Goal: Transaction & Acquisition: Purchase product/service

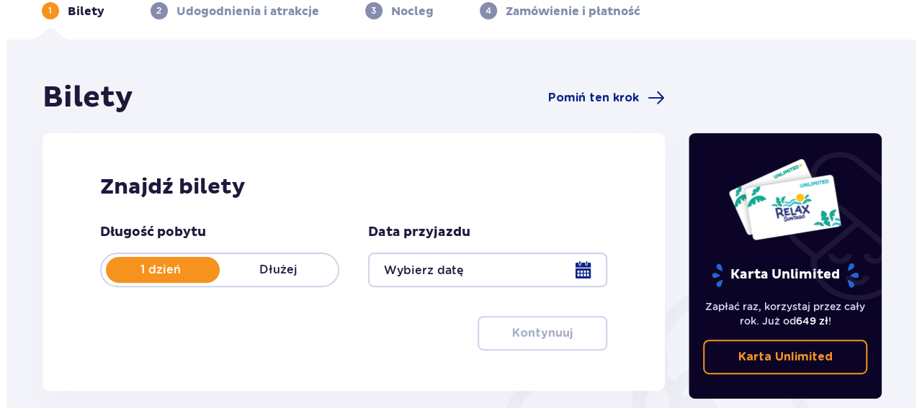
scroll to position [150, 0]
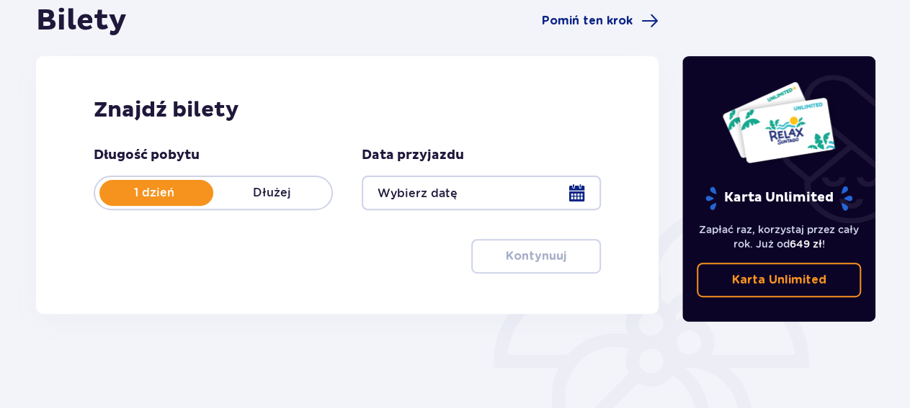
click at [576, 196] on div at bounding box center [481, 193] width 239 height 35
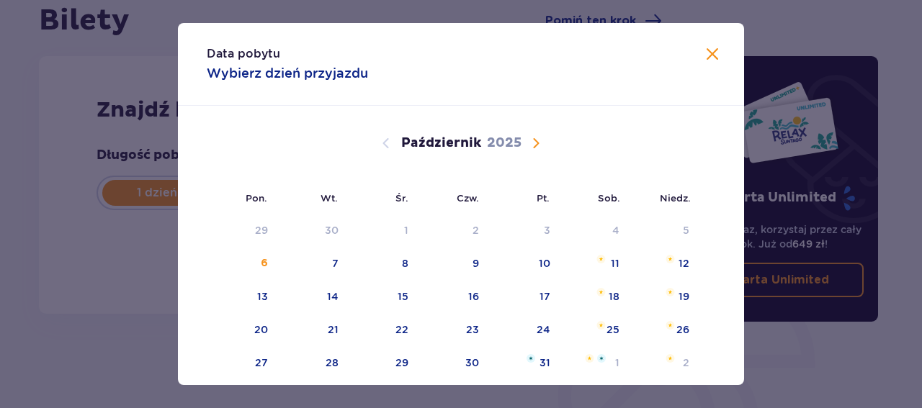
click at [530, 145] on span "Następny miesiąc" at bounding box center [535, 143] width 17 height 17
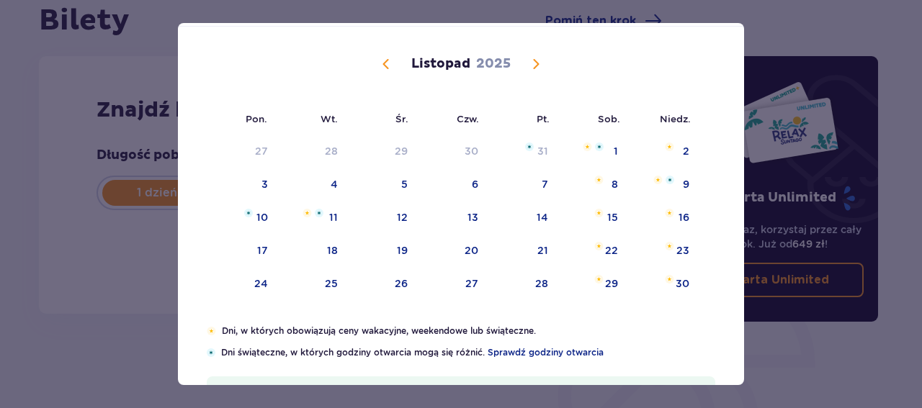
scroll to position [41, 0]
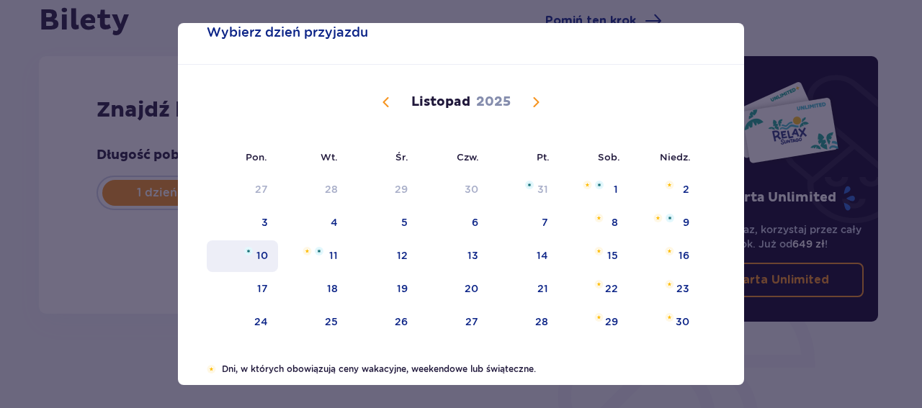
click at [237, 255] on div "10" at bounding box center [242, 257] width 71 height 32
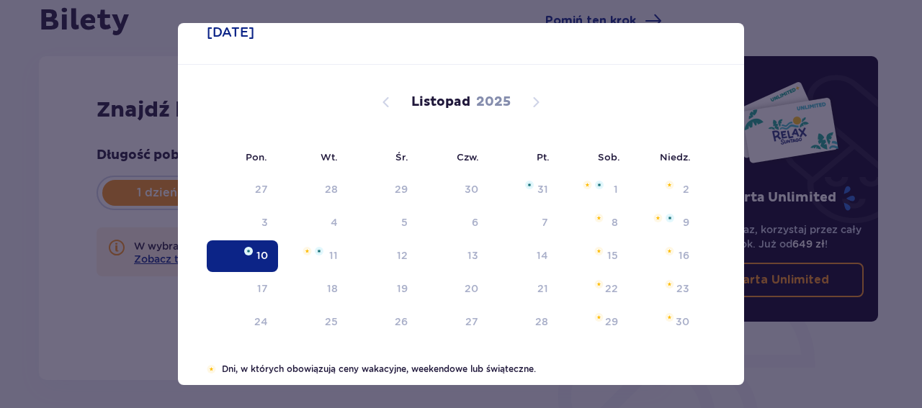
type input "10.11.25"
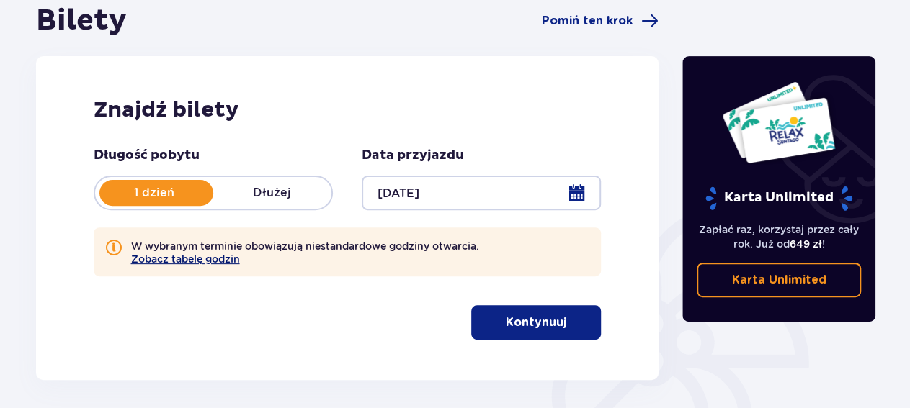
click at [198, 260] on button "Zobacz tabelę godzin" at bounding box center [185, 260] width 109 height 12
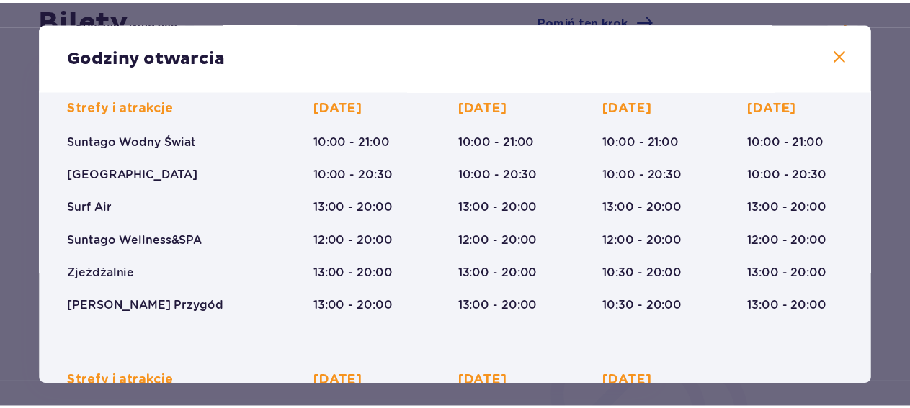
scroll to position [84, 0]
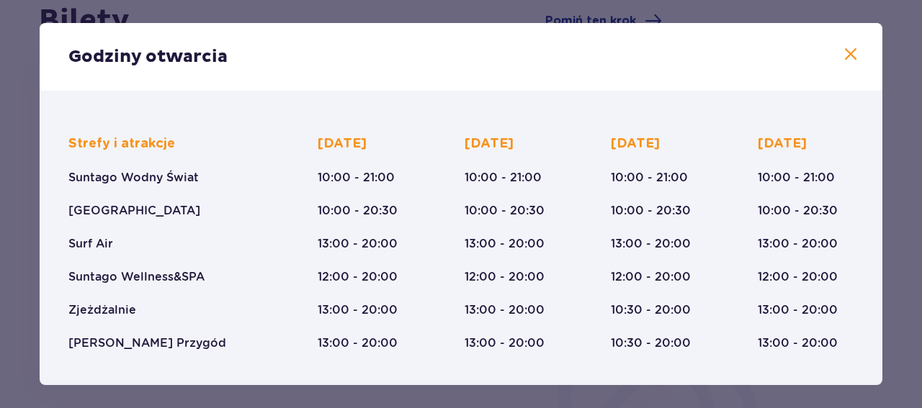
click at [842, 55] on span at bounding box center [850, 54] width 17 height 17
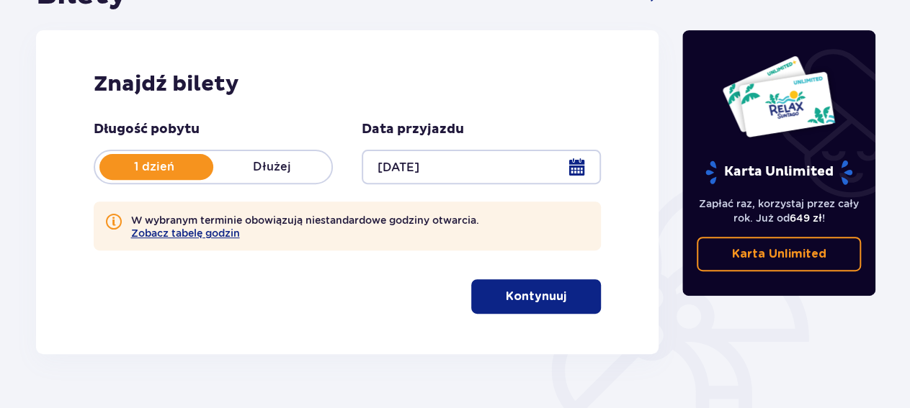
click at [560, 300] on span "button" at bounding box center [568, 296] width 17 height 17
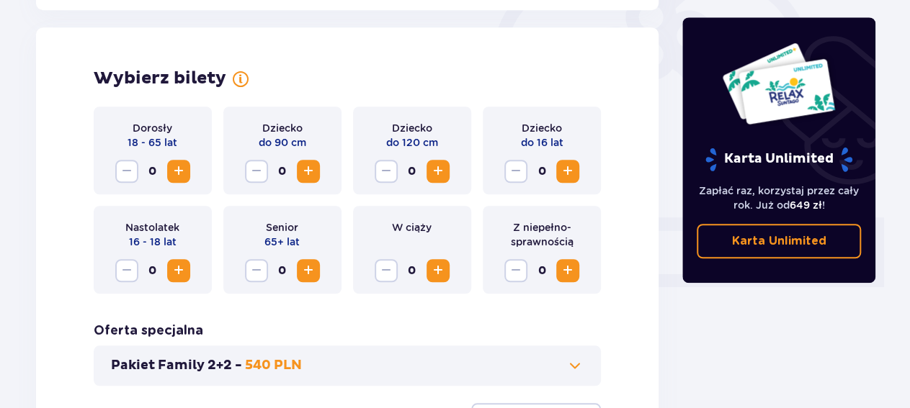
scroll to position [467, 0]
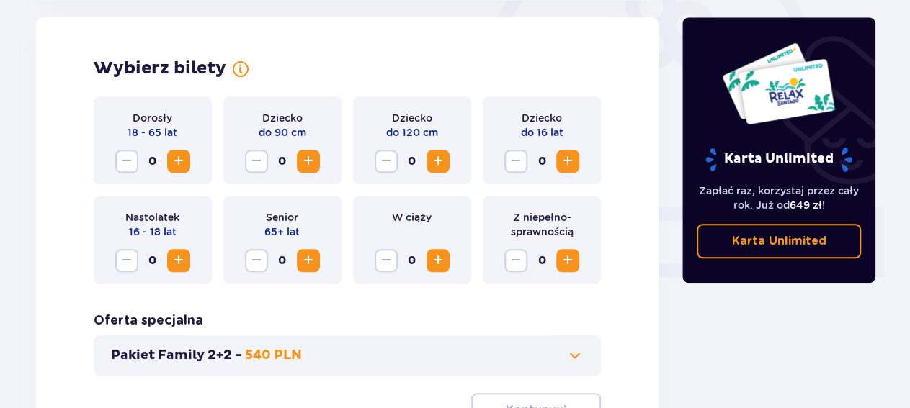
click at [178, 158] on span "Zwiększ" at bounding box center [178, 161] width 17 height 17
click at [571, 161] on span "Zwiększ" at bounding box center [567, 161] width 17 height 17
click at [185, 268] on span "Zwiększ" at bounding box center [178, 260] width 17 height 17
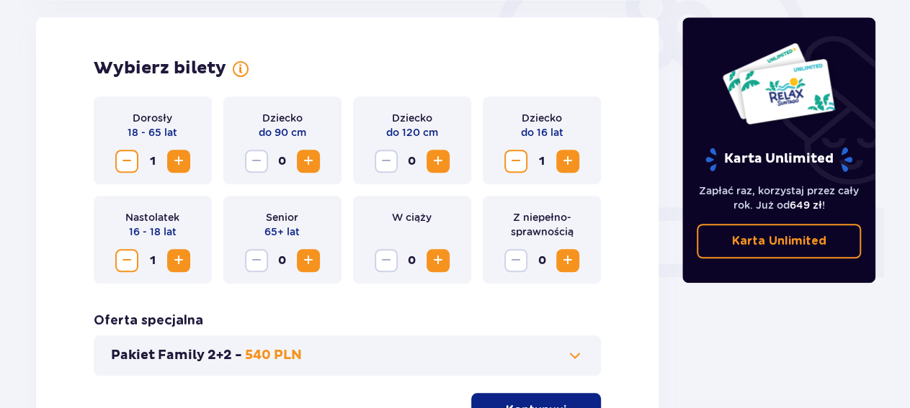
click at [185, 268] on span "Zwiększ" at bounding box center [178, 260] width 17 height 17
click at [181, 266] on span "Zwiększ" at bounding box center [178, 260] width 17 height 17
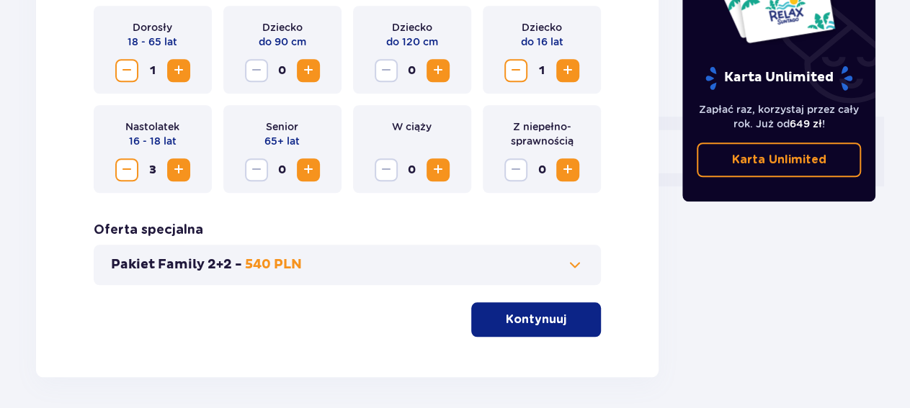
scroll to position [613, 0]
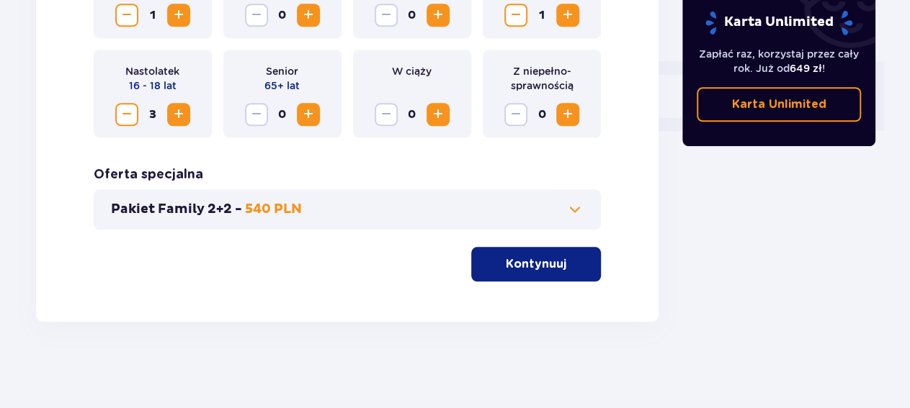
click at [572, 210] on span at bounding box center [574, 209] width 17 height 17
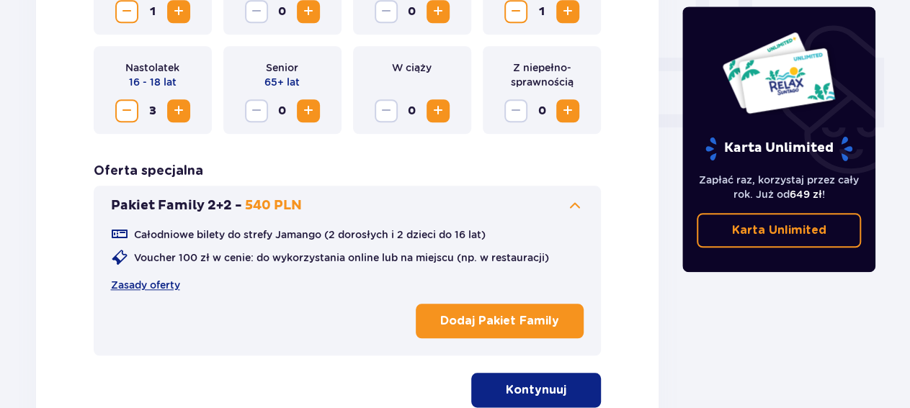
scroll to position [692, 0]
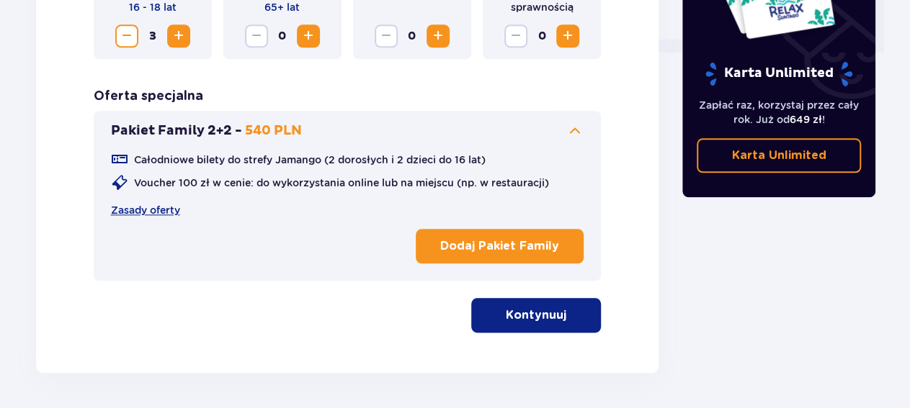
click at [529, 323] on p "Kontynuuj" at bounding box center [536, 316] width 61 height 16
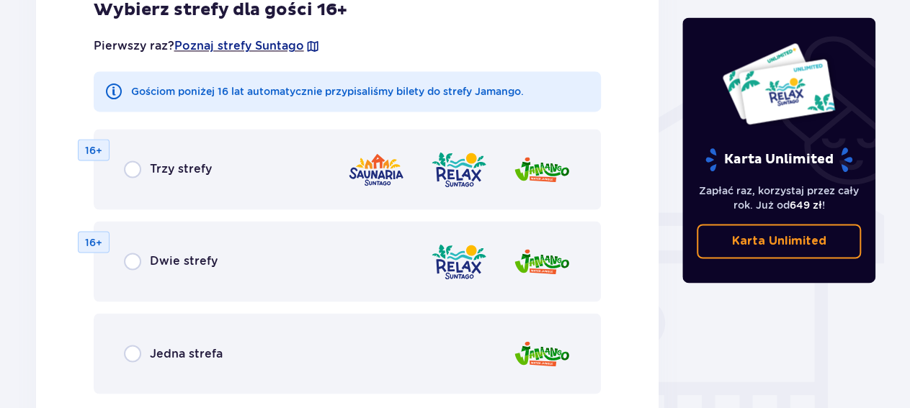
scroll to position [1071, 0]
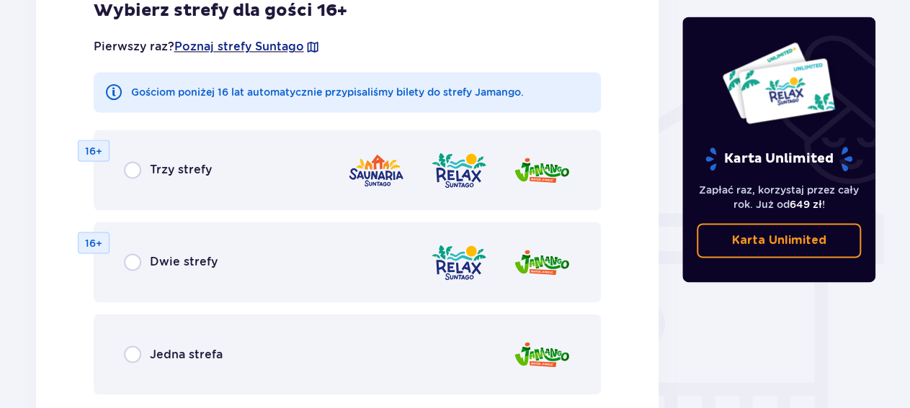
click at [133, 169] on input "radio" at bounding box center [132, 169] width 17 height 17
radio input "true"
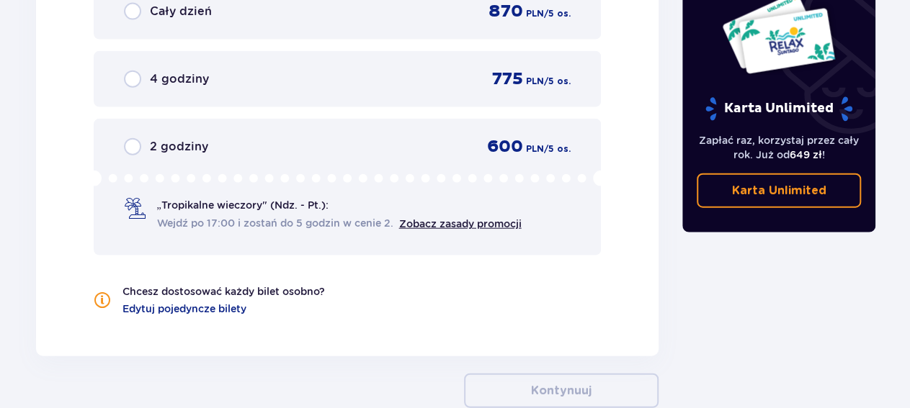
scroll to position [1616, 0]
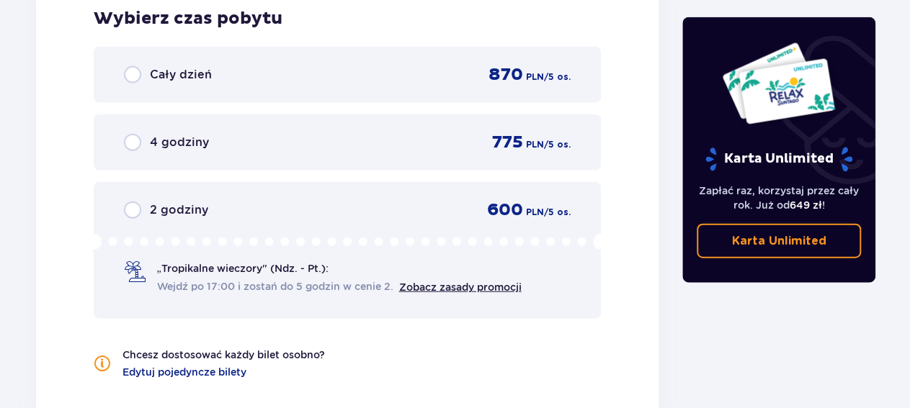
click at [136, 143] on input "radio" at bounding box center [132, 142] width 17 height 17
radio input "true"
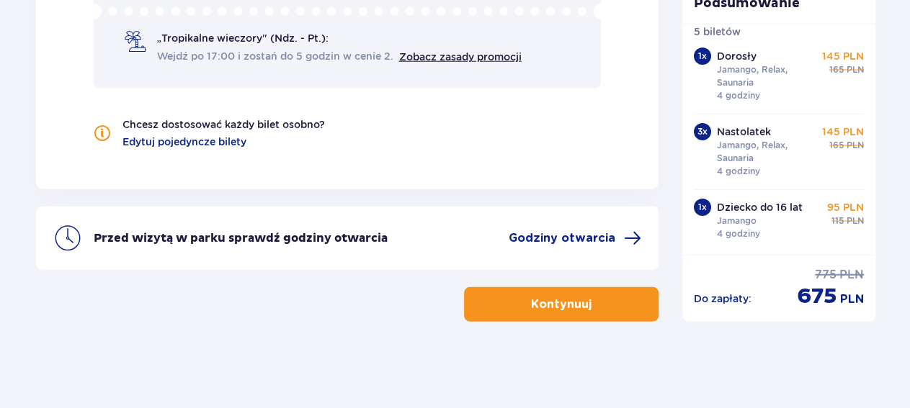
scroll to position [0, 0]
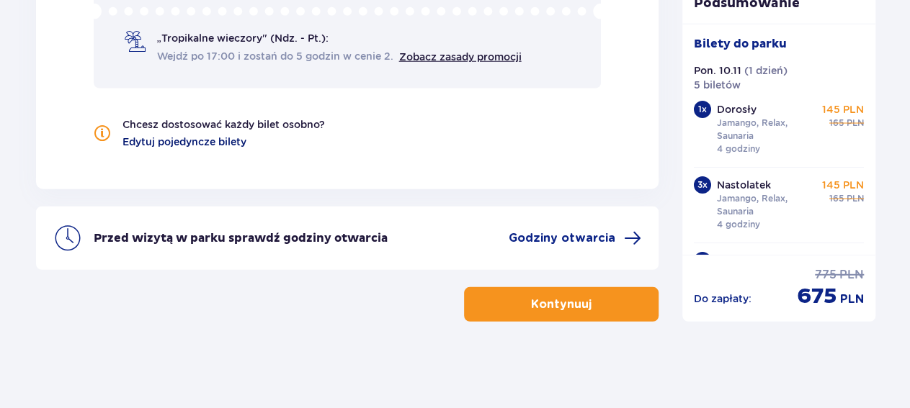
click at [184, 144] on span "Edytuj pojedyncze bilety" at bounding box center [184, 142] width 124 height 14
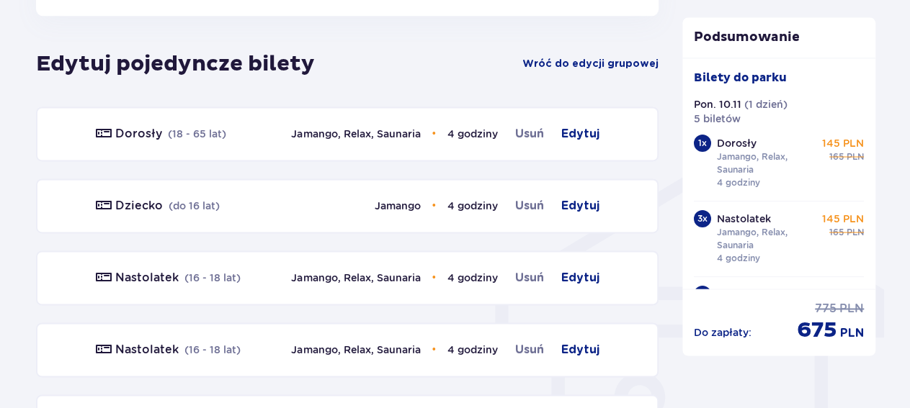
scroll to position [996, 0]
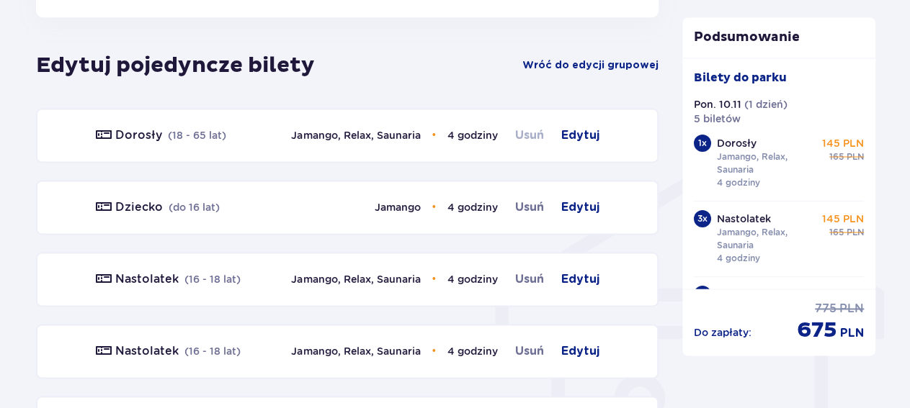
click at [532, 133] on span "Usuń" at bounding box center [529, 135] width 29 height 17
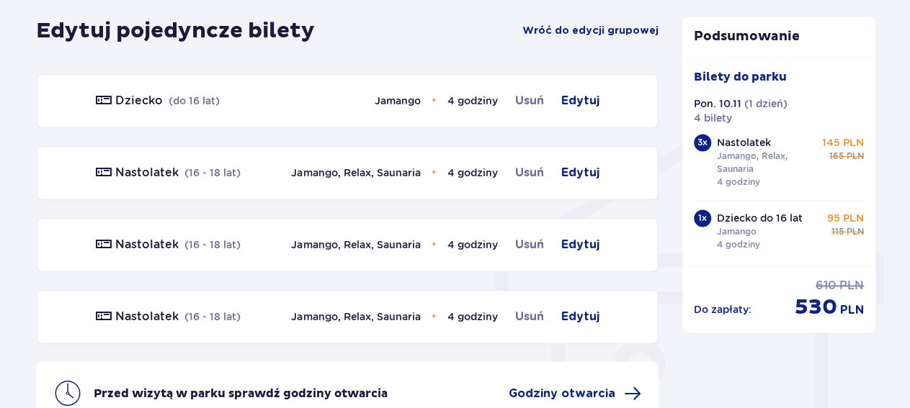
scroll to position [1030, 0]
click at [532, 169] on span "Usuń" at bounding box center [529, 172] width 29 height 17
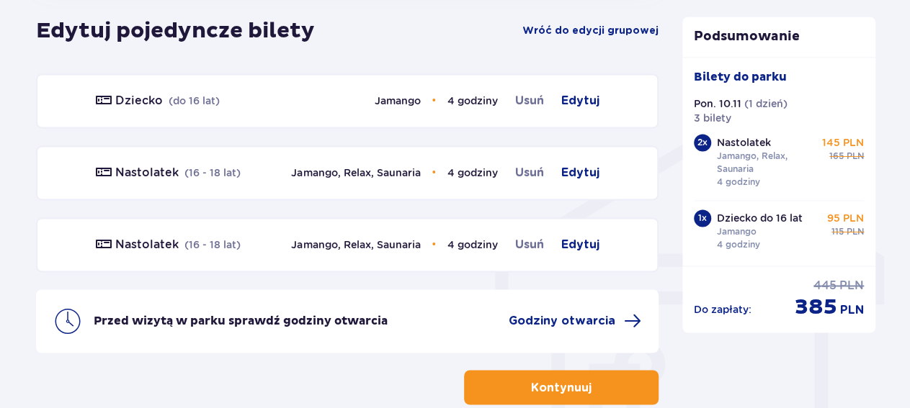
click at [532, 169] on span "Usuń" at bounding box center [529, 172] width 29 height 17
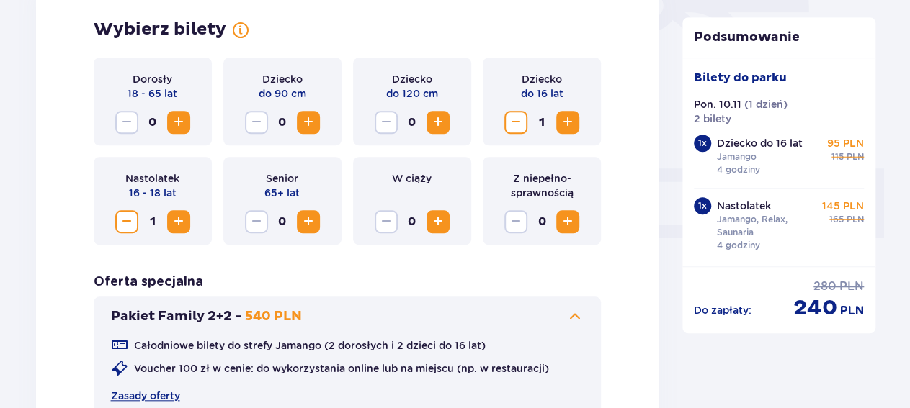
scroll to position [431, 0]
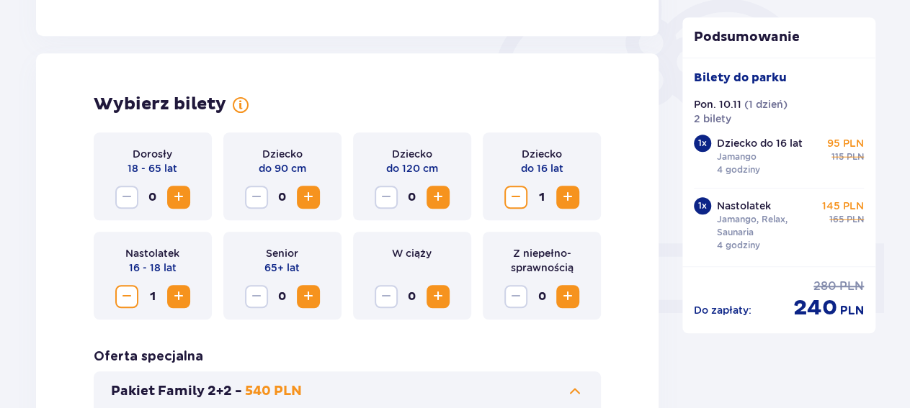
click at [120, 301] on span "Zmniejsz" at bounding box center [126, 296] width 17 height 17
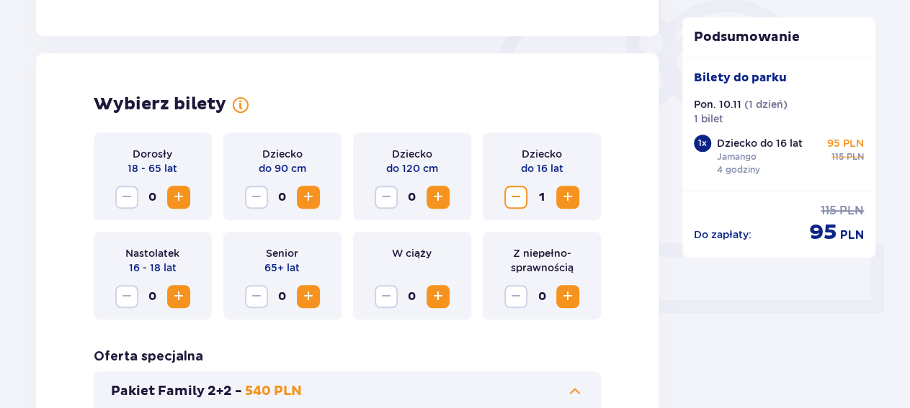
click at [567, 198] on span "Zwiększ" at bounding box center [567, 197] width 17 height 17
click at [179, 199] on span "Zwiększ" at bounding box center [178, 197] width 17 height 17
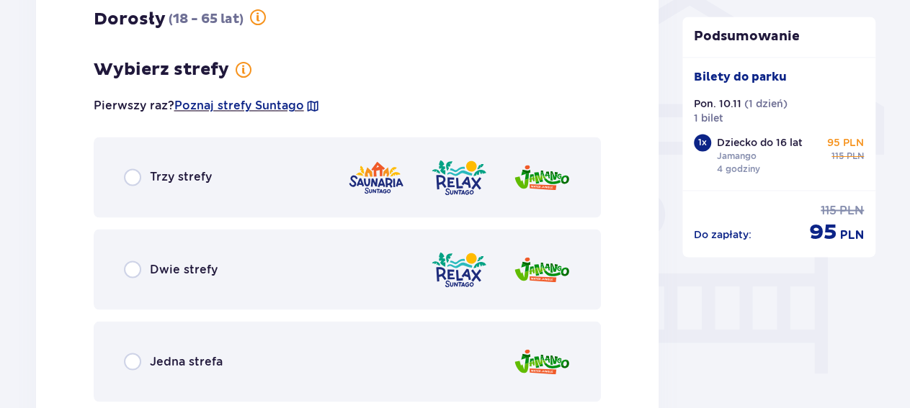
scroll to position [1255, 0]
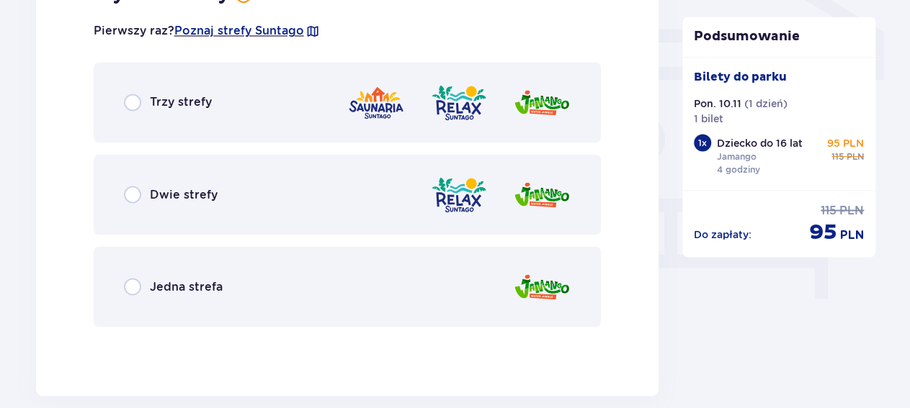
drag, startPoint x: 128, startPoint y: 289, endPoint x: 200, endPoint y: 300, distance: 73.7
click at [127, 289] on input "radio" at bounding box center [132, 286] width 17 height 17
radio input "true"
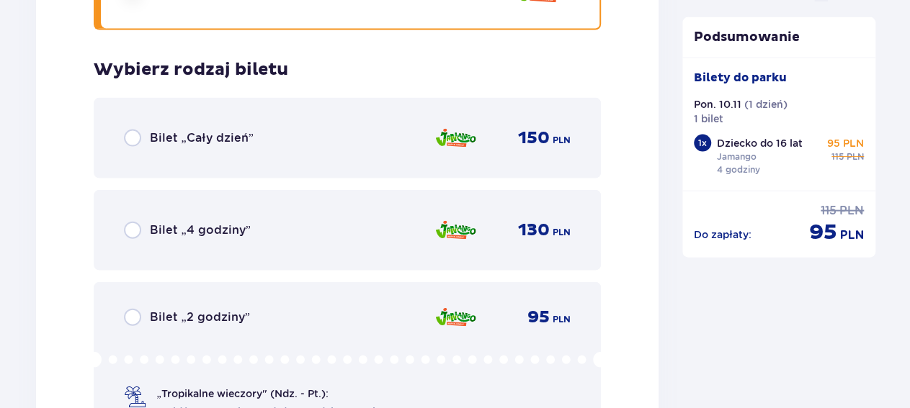
scroll to position [1594, 0]
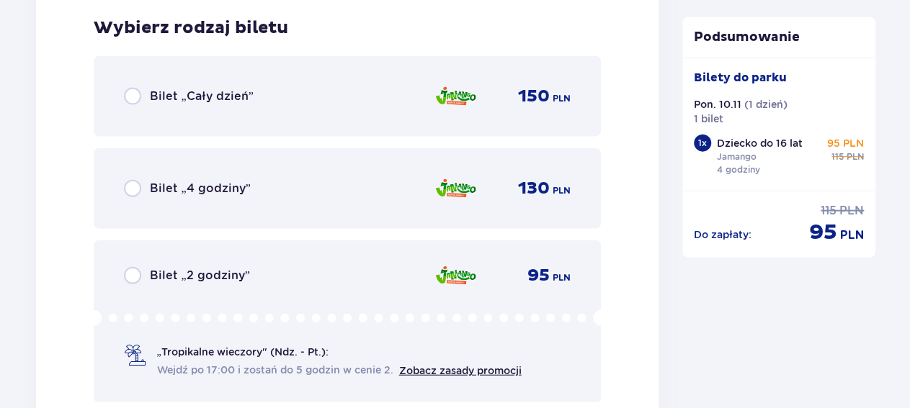
click at [133, 191] on input "radio" at bounding box center [132, 188] width 17 height 17
radio input "true"
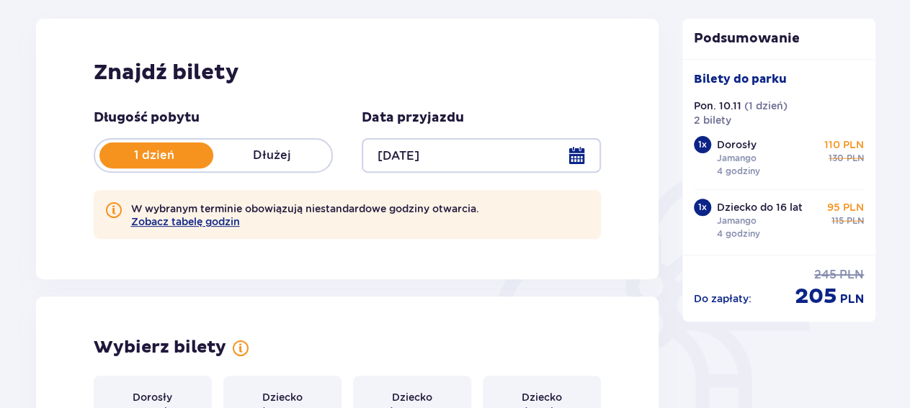
scroll to position [0, 0]
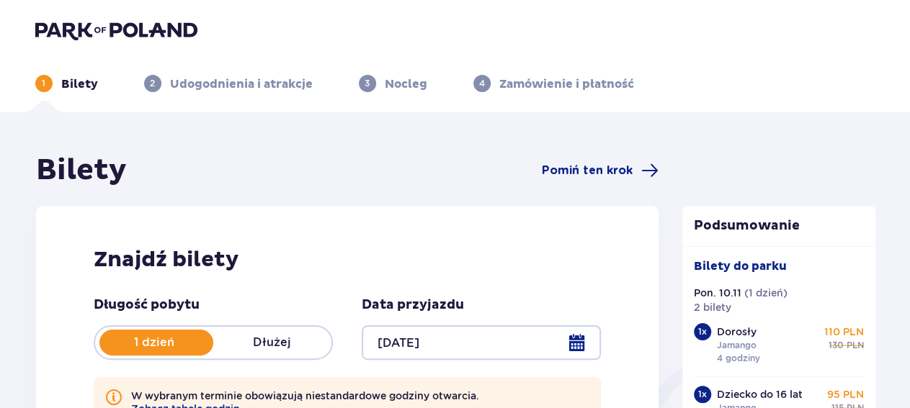
click at [809, 96] on header "1 Bilety 2 Udogodnienia i atrakcje 3 Nocleg 4 Zamówienie i płatność" at bounding box center [455, 56] width 910 height 112
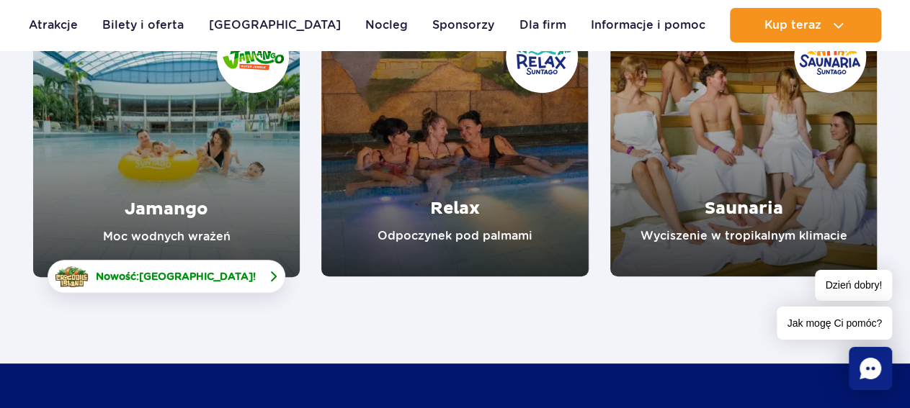
scroll to position [300, 0]
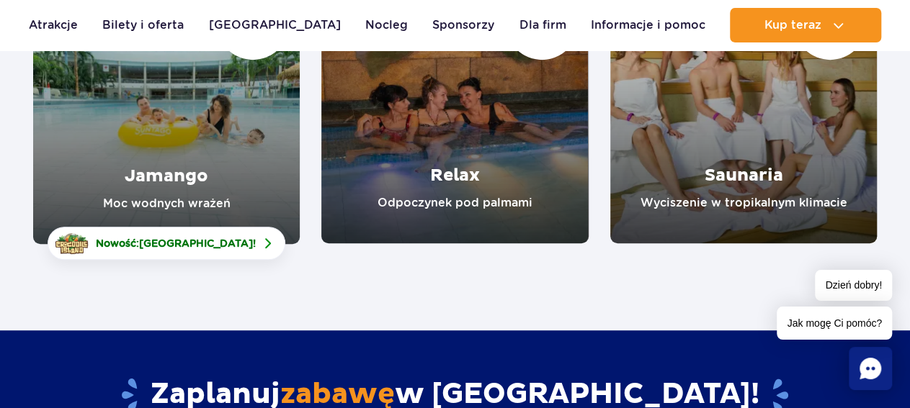
click at [153, 140] on link "Jamango" at bounding box center [166, 110] width 267 height 267
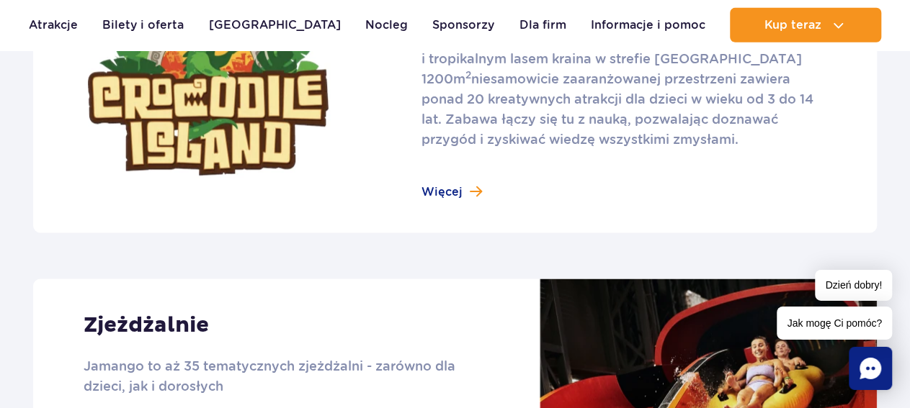
scroll to position [1199, 0]
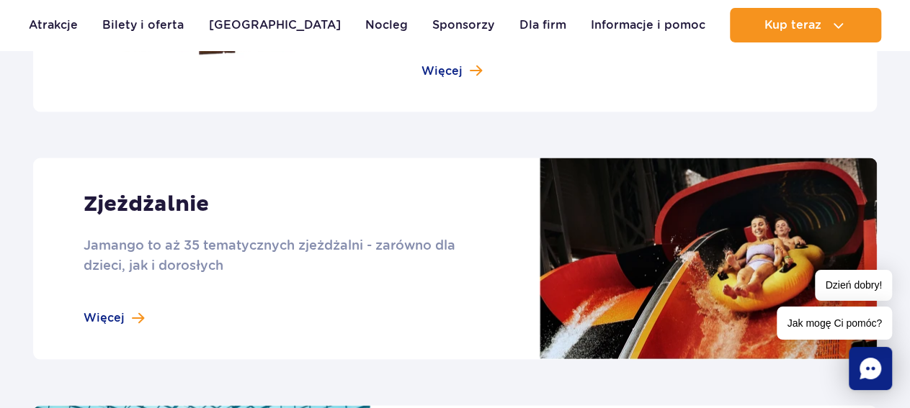
click at [102, 323] on link at bounding box center [455, 259] width 844 height 202
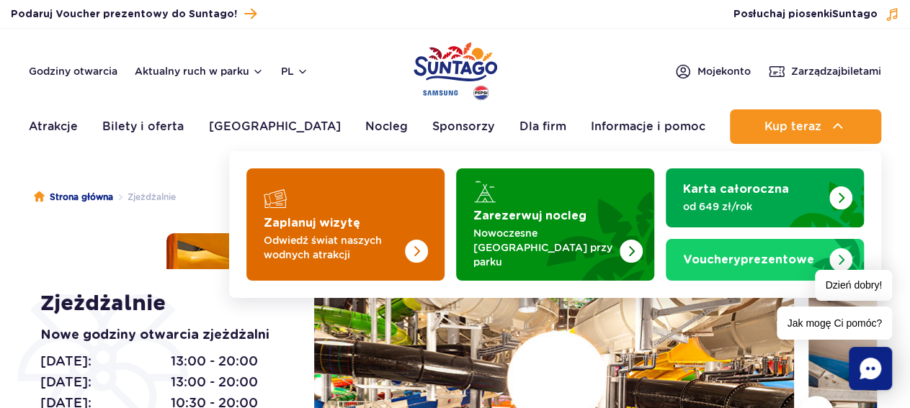
click at [349, 191] on img "Zaplanuj wizytę" at bounding box center [387, 225] width 115 height 112
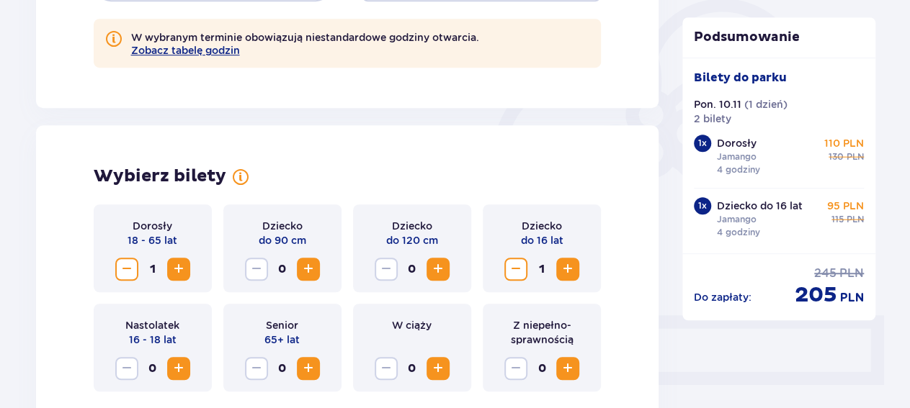
scroll to position [375, 0]
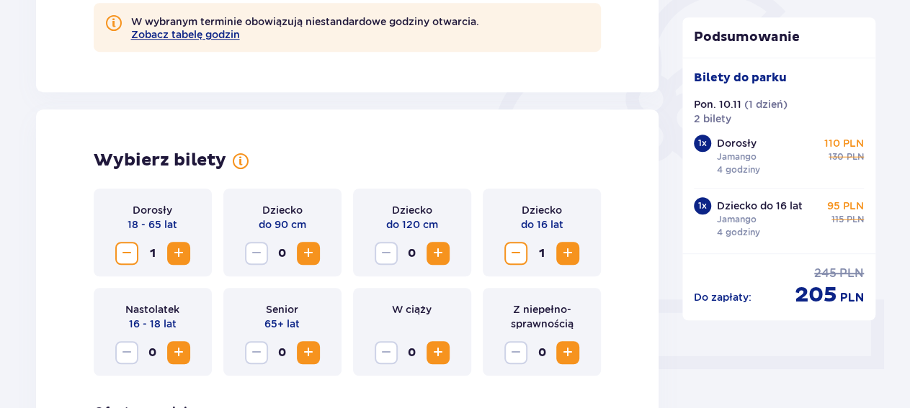
click at [516, 256] on span "Zmniejsz" at bounding box center [515, 253] width 17 height 17
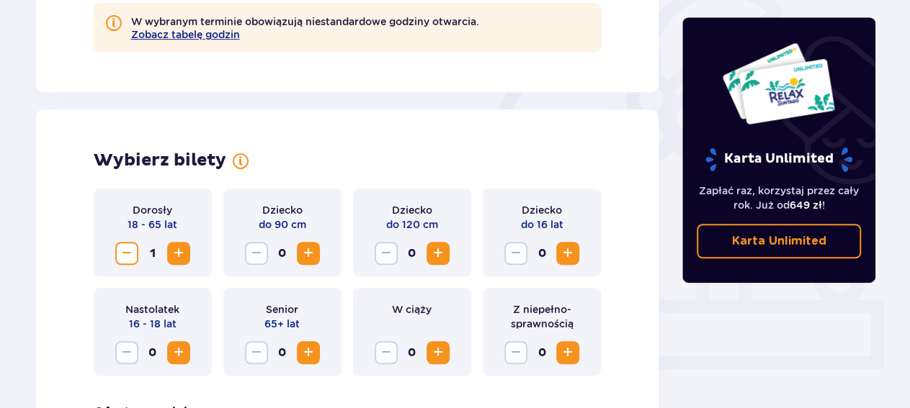
click at [563, 254] on span "Zwiększ" at bounding box center [567, 253] width 17 height 17
click at [174, 355] on span "Zwiększ" at bounding box center [178, 352] width 17 height 17
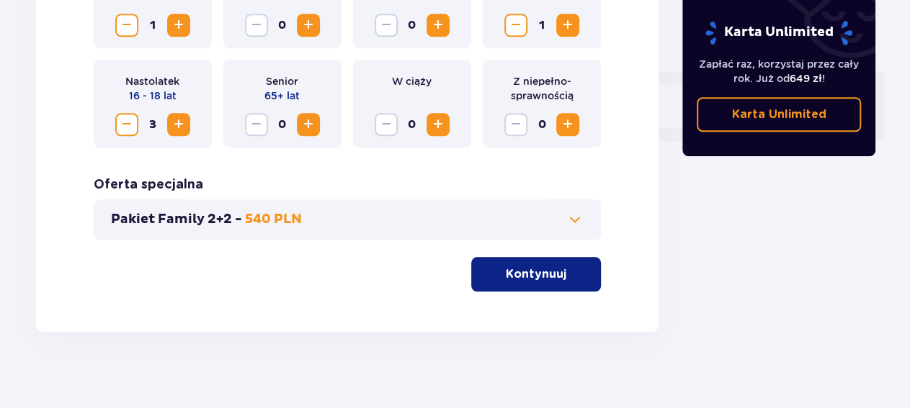
scroll to position [613, 0]
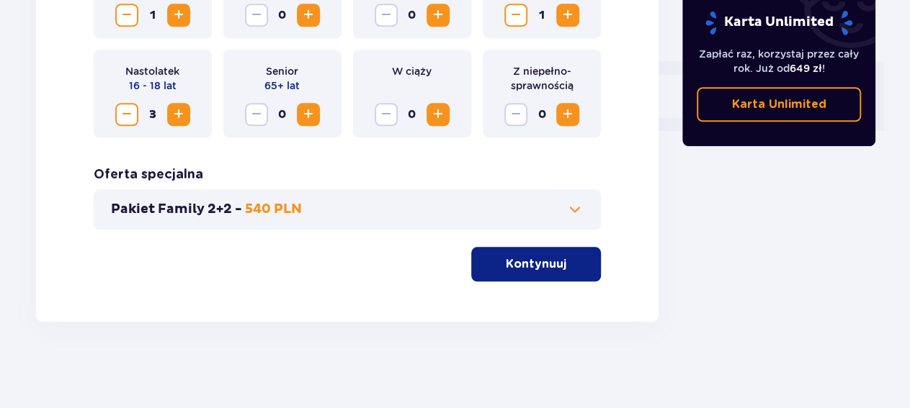
click at [529, 267] on p "Kontynuuj" at bounding box center [536, 264] width 61 height 16
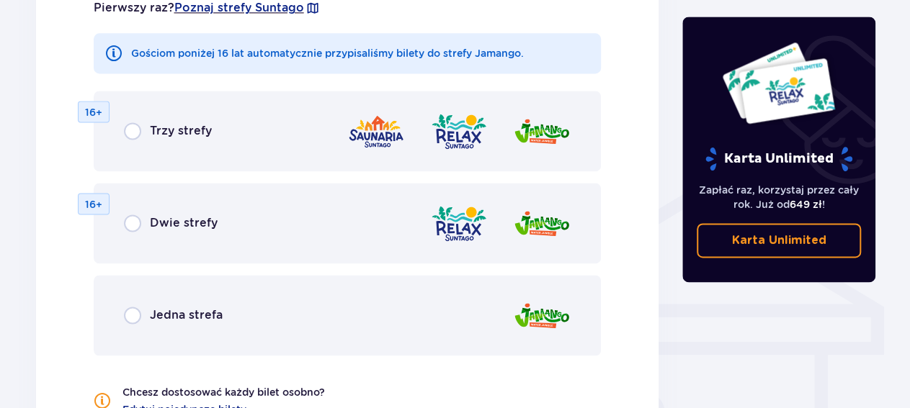
scroll to position [1016, 0]
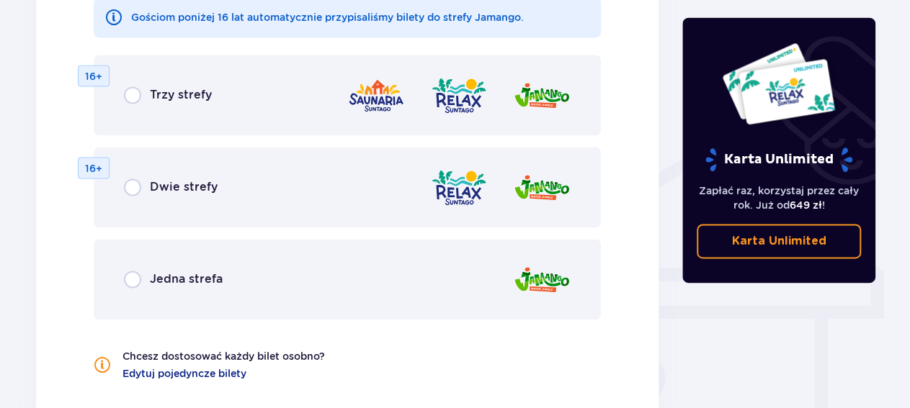
click at [132, 283] on input "radio" at bounding box center [132, 279] width 17 height 17
radio input "true"
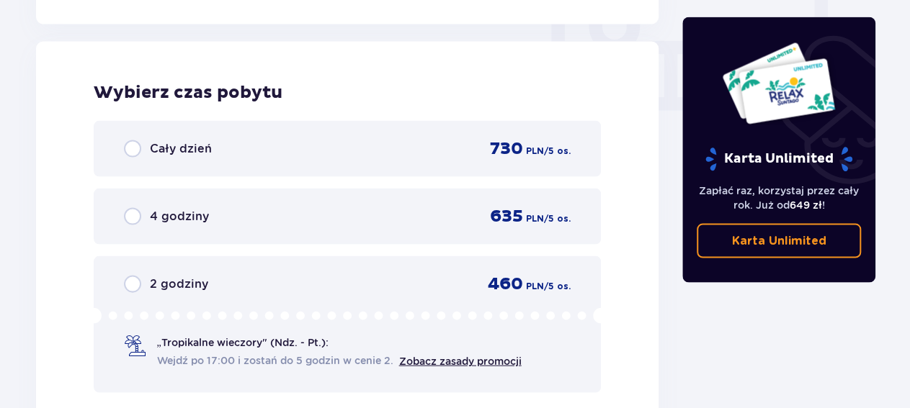
scroll to position [1419, 0]
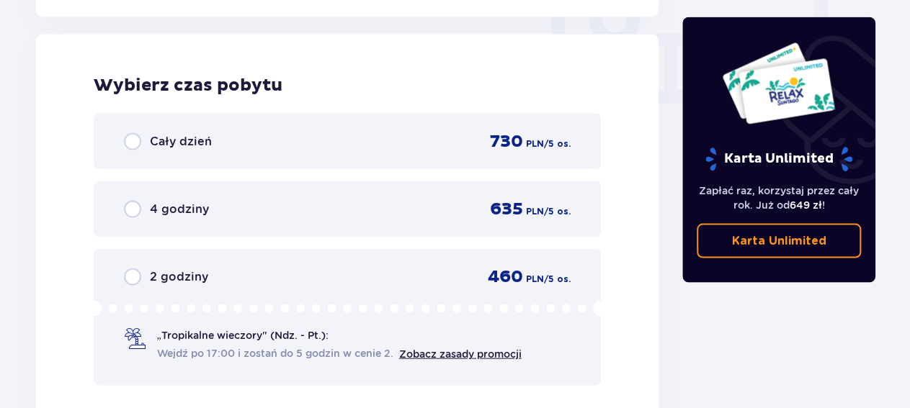
click at [133, 213] on input "radio" at bounding box center [132, 209] width 17 height 17
radio input "true"
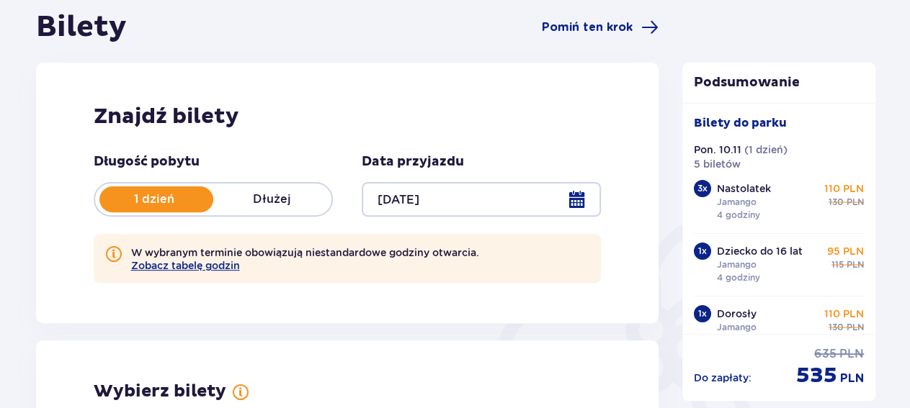
scroll to position [0, 0]
